Goal: Find specific page/section: Find specific page/section

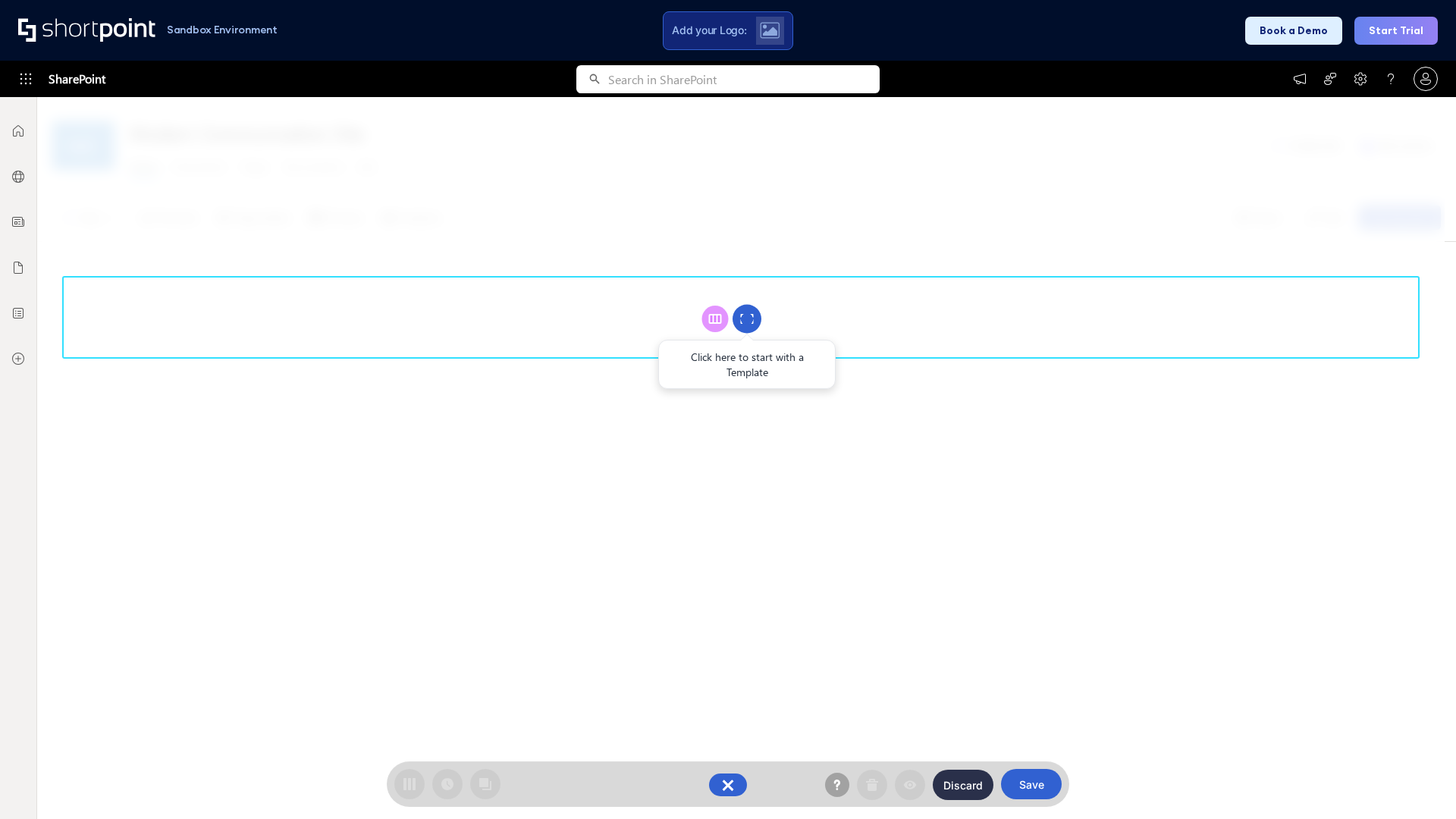
click at [747, 319] on circle at bounding box center [747, 319] width 29 height 29
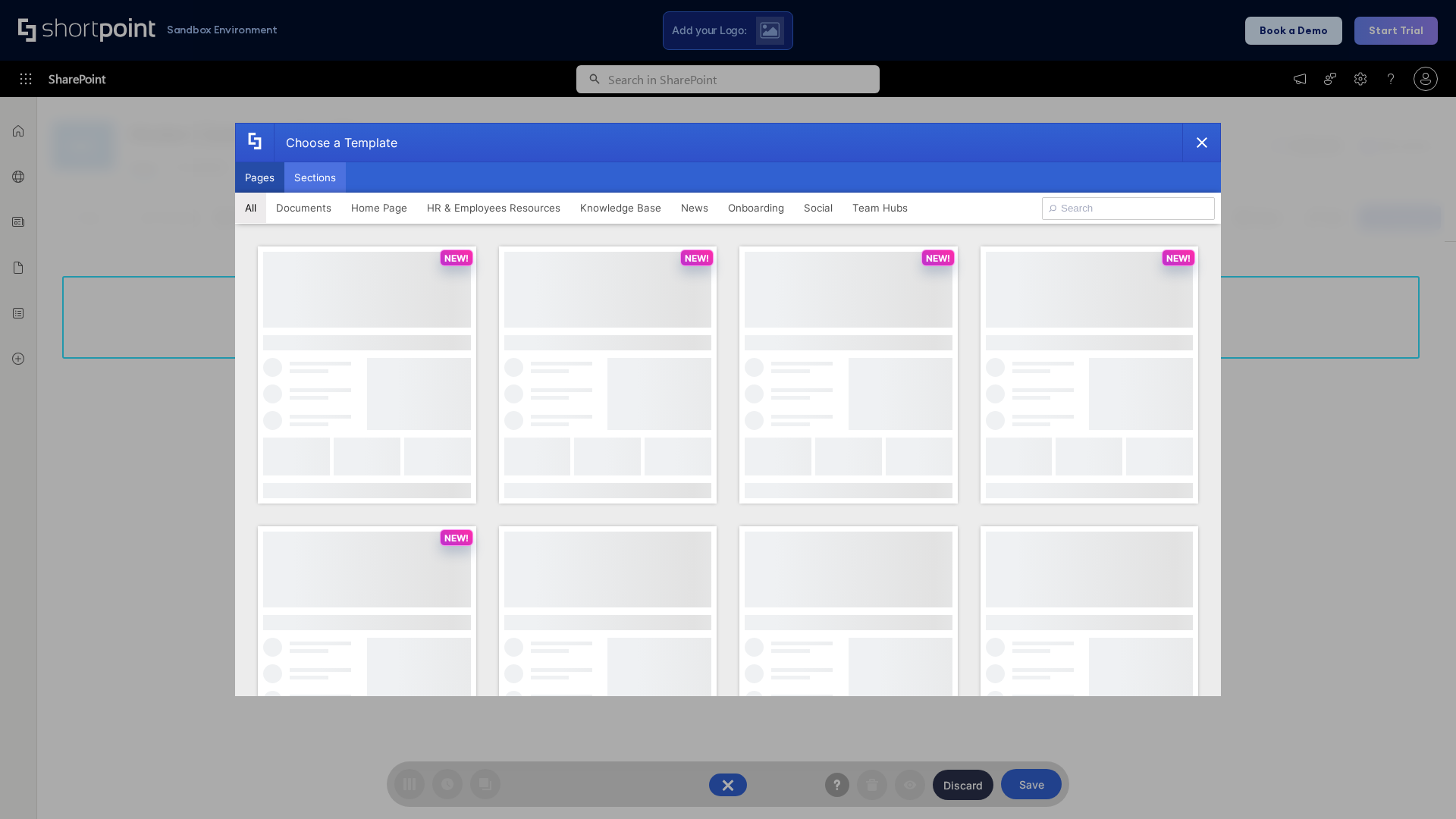
click at [315, 177] on button "Sections" at bounding box center [315, 178] width 61 height 31
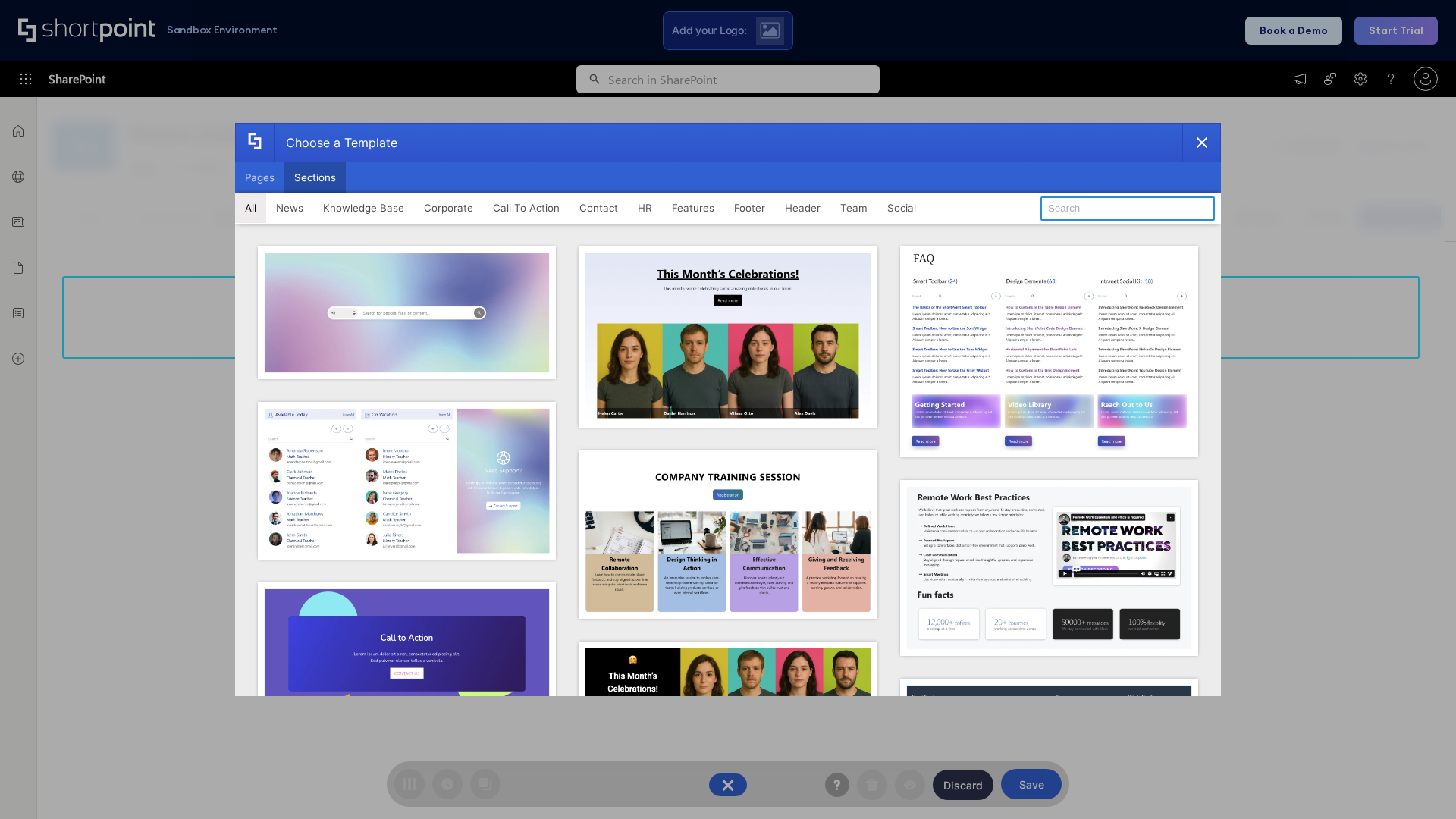
type input "Features Kit 3"
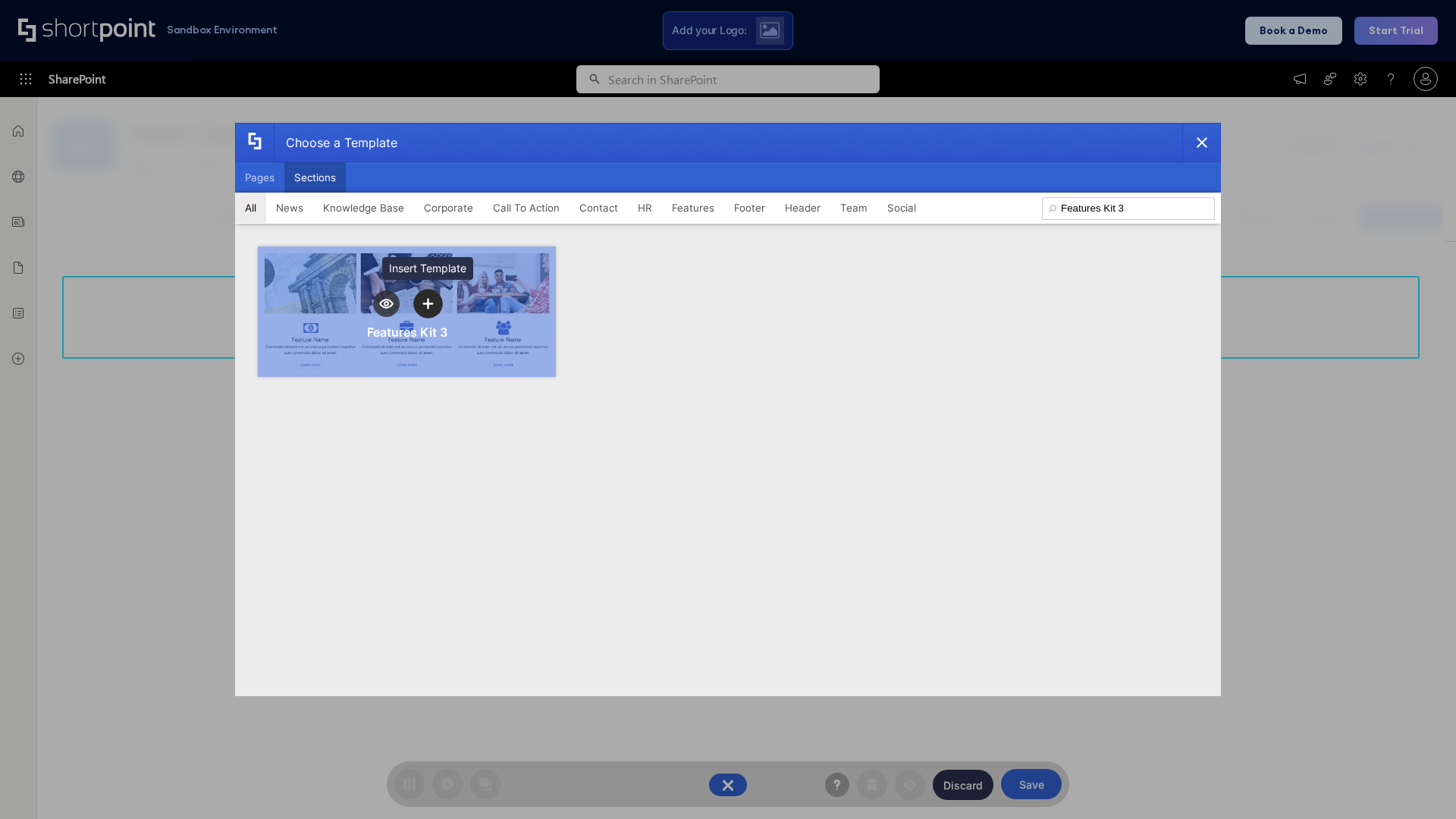
click at [427, 303] on icon "template selector" at bounding box center [427, 303] width 10 height 10
